Goal: Task Accomplishment & Management: Use online tool/utility

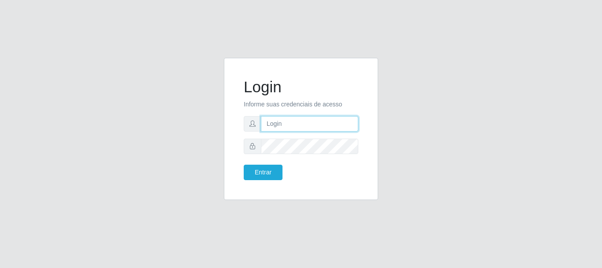
click at [333, 123] on input "text" at bounding box center [309, 123] width 97 height 15
type input "Ubiratan@confglacer"
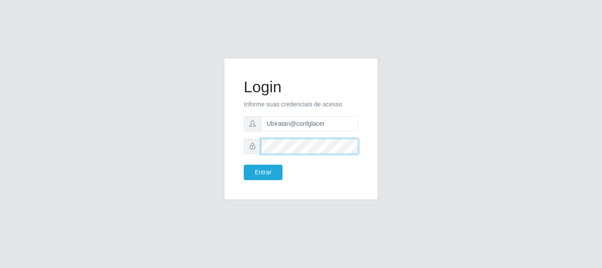
click at [244, 164] on button "Entrar" at bounding box center [263, 171] width 39 height 15
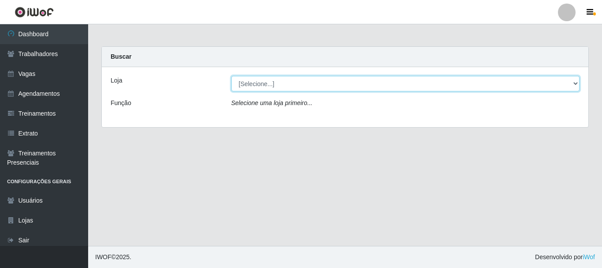
click at [575, 82] on select "[Selecione...] Glace Real Confeitaria" at bounding box center [405, 83] width 349 height 15
select select "445"
click at [231, 76] on select "[Selecione...] Glace Real Confeitaria" at bounding box center [405, 83] width 349 height 15
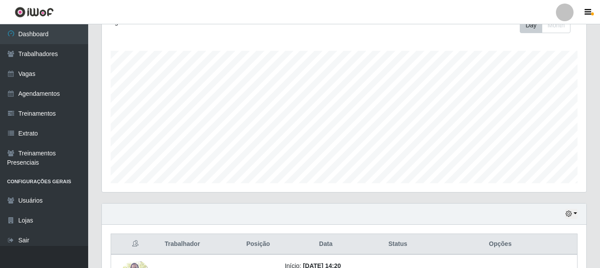
scroll to position [200, 0]
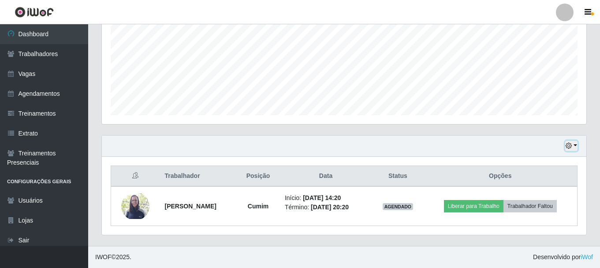
click at [574, 142] on button "button" at bounding box center [571, 146] width 12 height 10
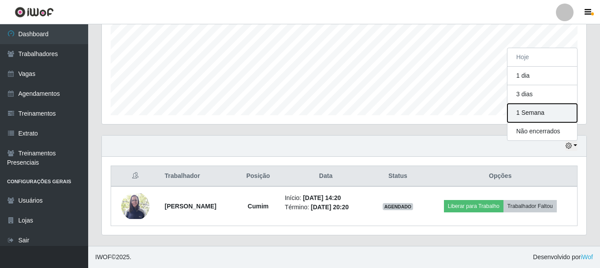
click at [551, 118] on button "1 Semana" at bounding box center [542, 113] width 70 height 19
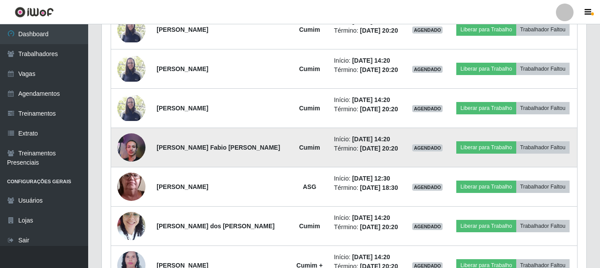
scroll to position [421, 0]
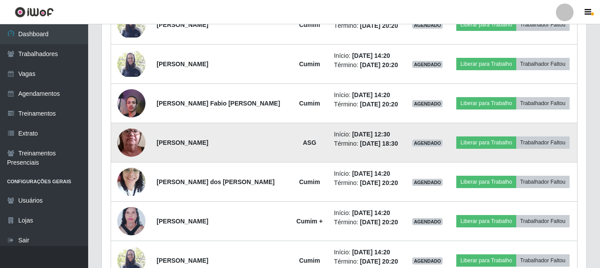
click at [133, 136] on img at bounding box center [131, 142] width 28 height 63
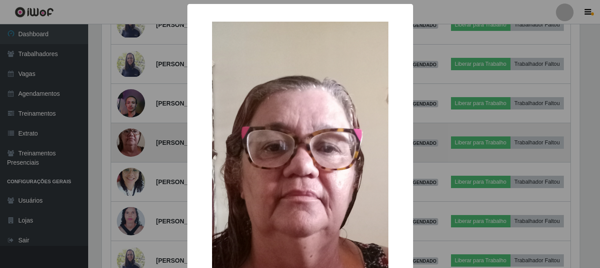
scroll to position [183, 480]
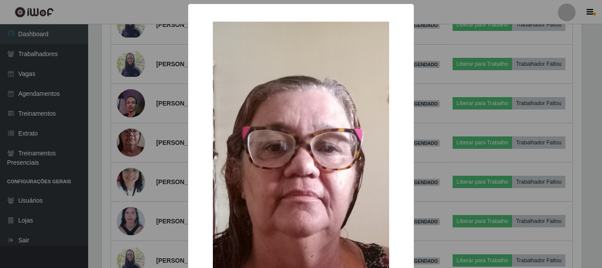
click at [151, 8] on div "× OK Cancel" at bounding box center [301, 134] width 602 height 268
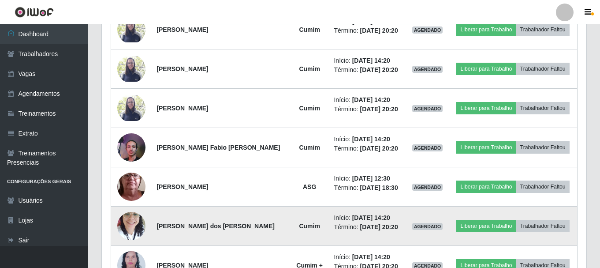
scroll to position [332, 0]
